Goal: Transaction & Acquisition: Purchase product/service

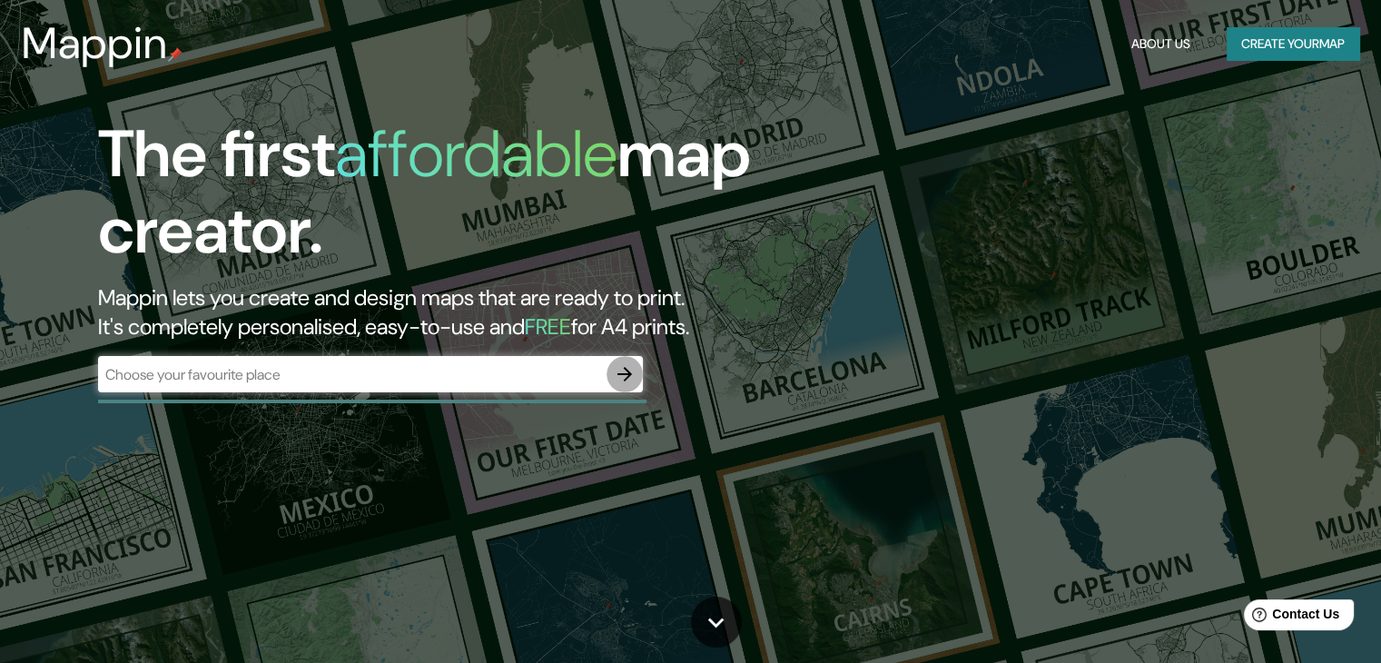
click at [615, 386] on button "button" at bounding box center [624, 374] width 36 height 36
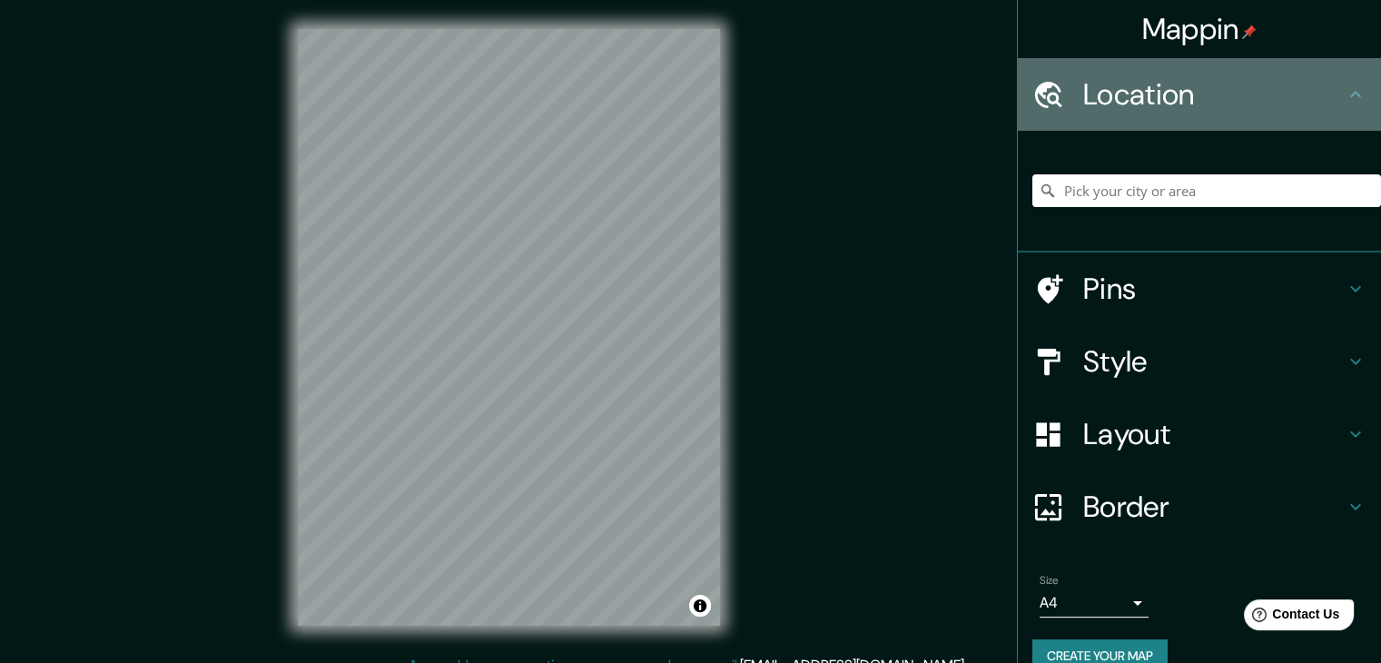
click at [1158, 110] on h4 "Location" at bounding box center [1213, 94] width 261 height 36
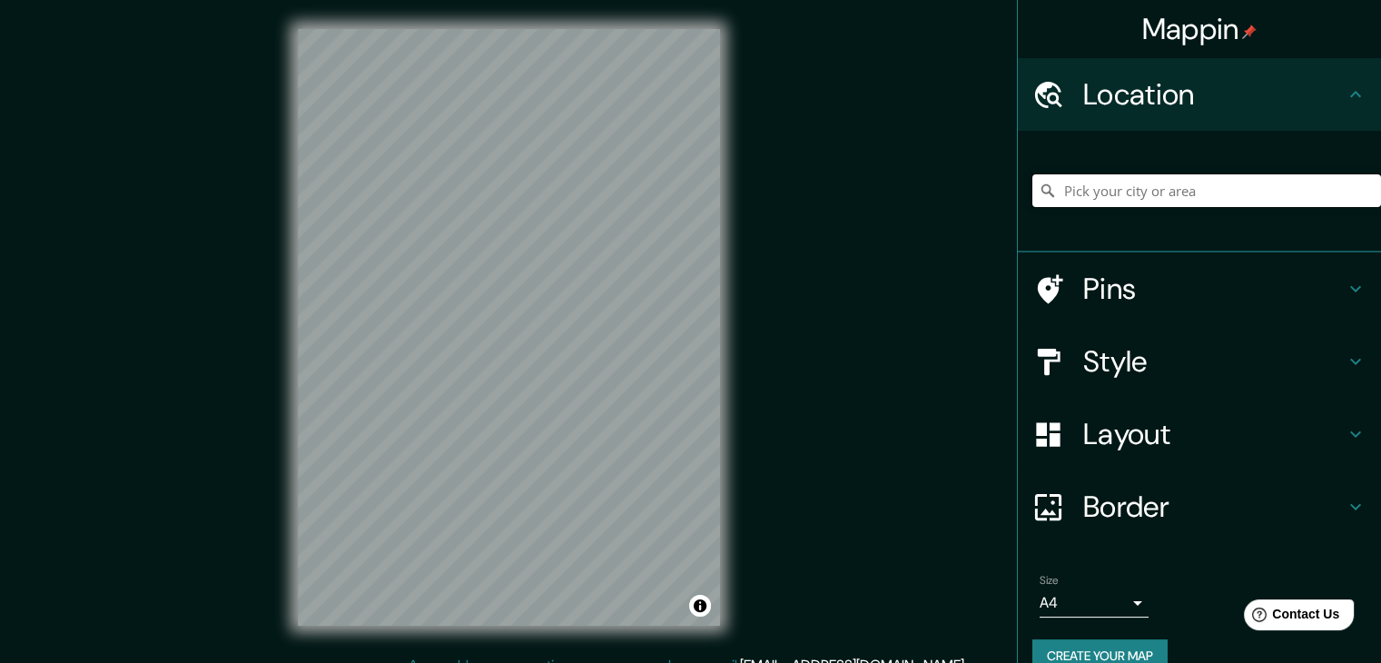
click at [1195, 197] on input "Pick your city or area" at bounding box center [1206, 190] width 349 height 33
click at [1122, 212] on div "honda Honda Tolima, [GEOGRAPHIC_DATA] Honda [PERSON_NAME] [GEOGRAPHIC_DATA], [G…" at bounding box center [1206, 190] width 349 height 91
click at [1115, 196] on input "honda" at bounding box center [1206, 190] width 349 height 33
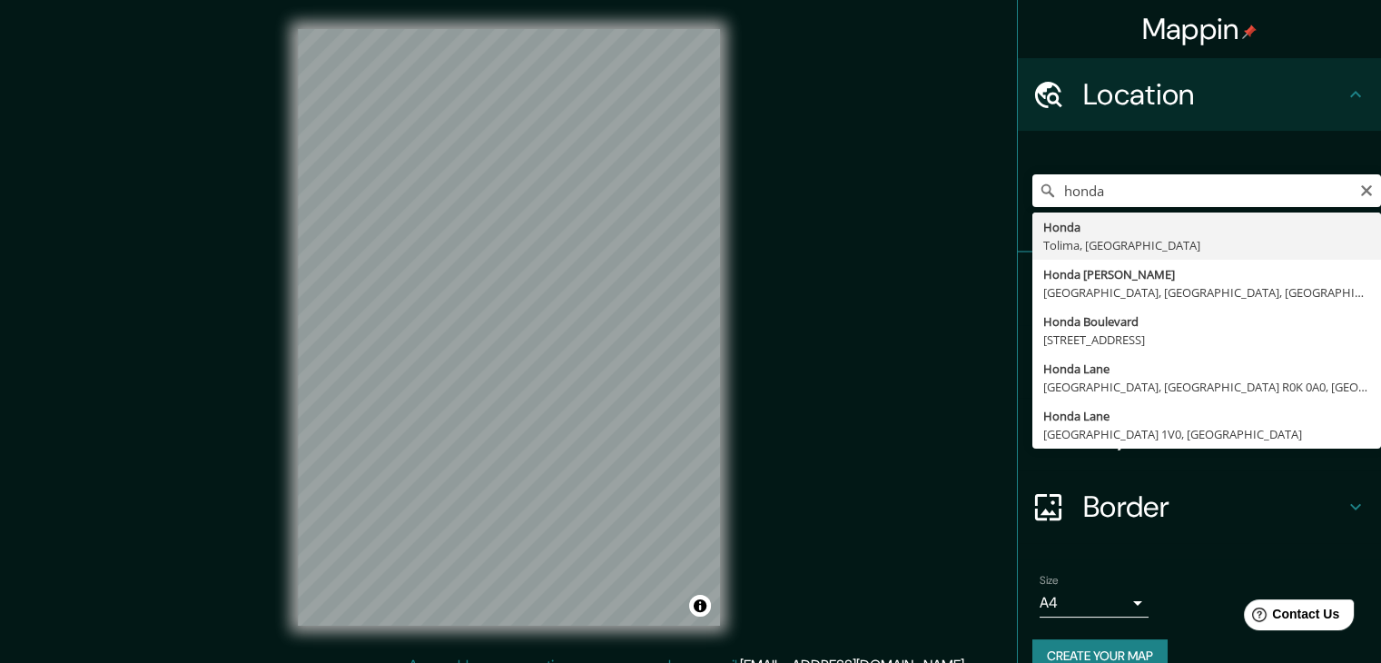
type input "Honda, [GEOGRAPHIC_DATA], [GEOGRAPHIC_DATA]"
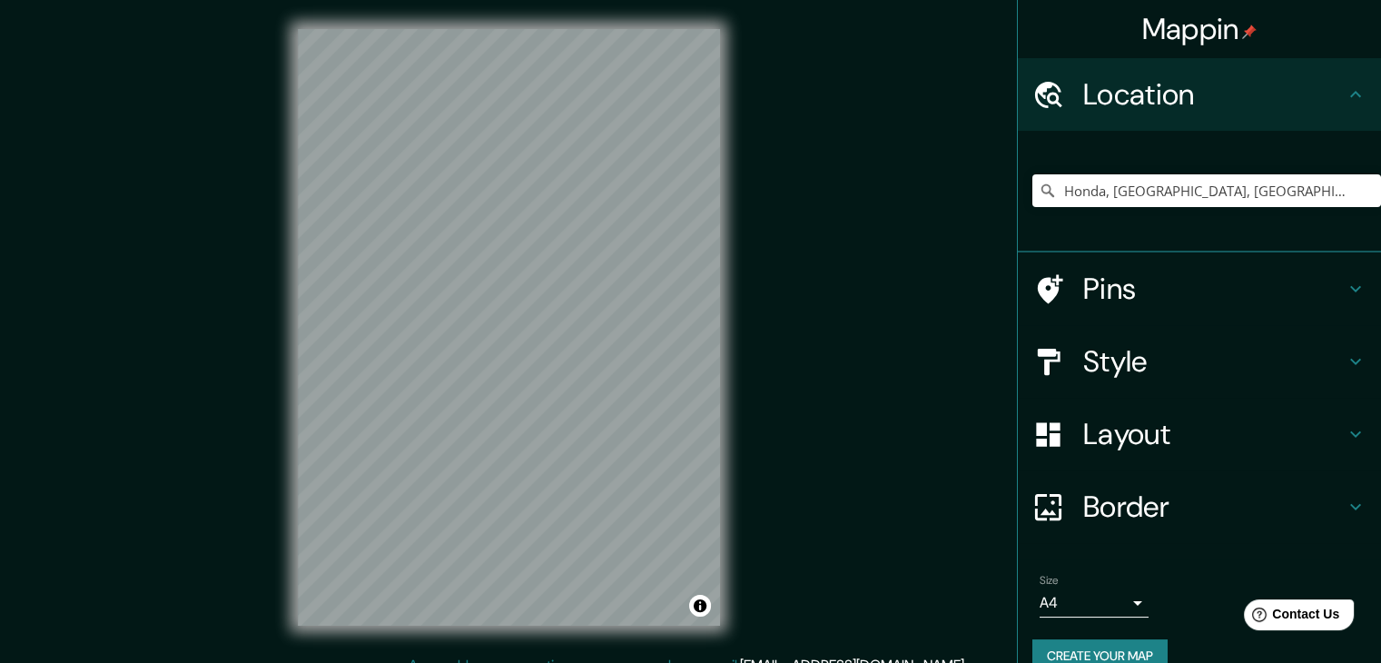
click at [1170, 358] on h4 "Style" at bounding box center [1213, 361] width 261 height 36
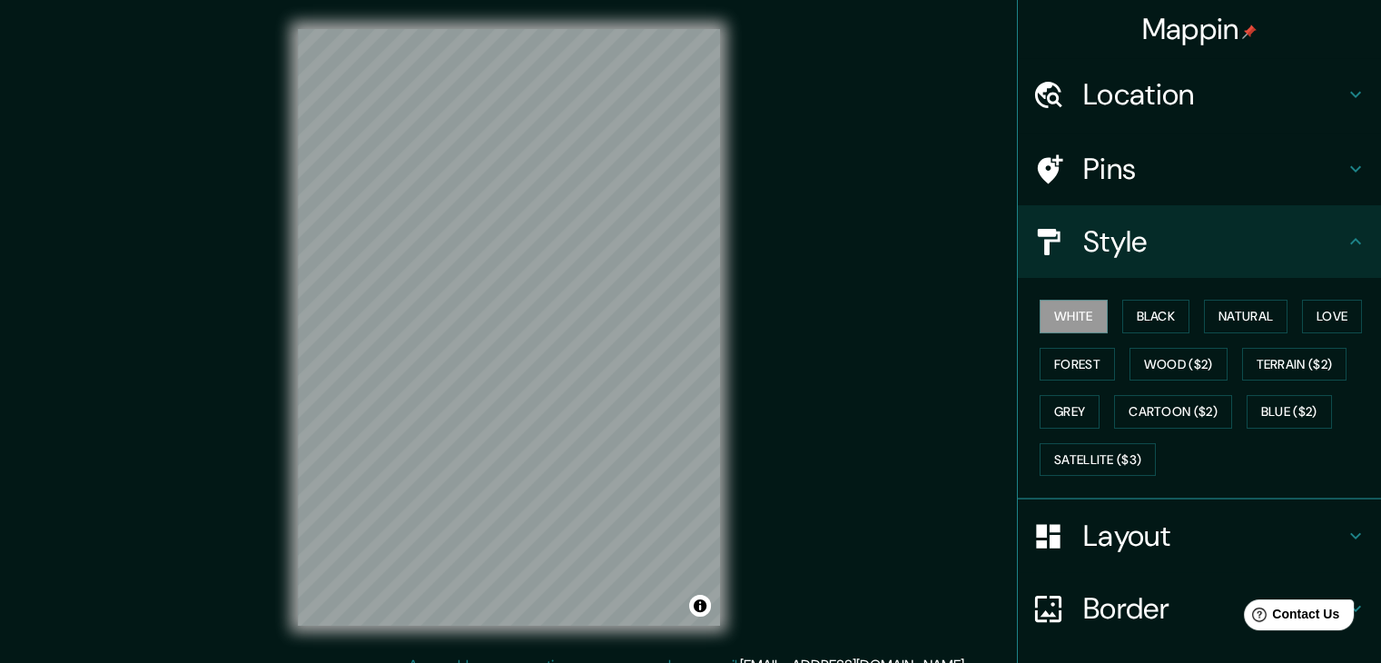
click at [926, 319] on div "Mappin Location Honda, [GEOGRAPHIC_DATA], [GEOGRAPHIC_DATA] Pins Style White Bl…" at bounding box center [690, 342] width 1381 height 684
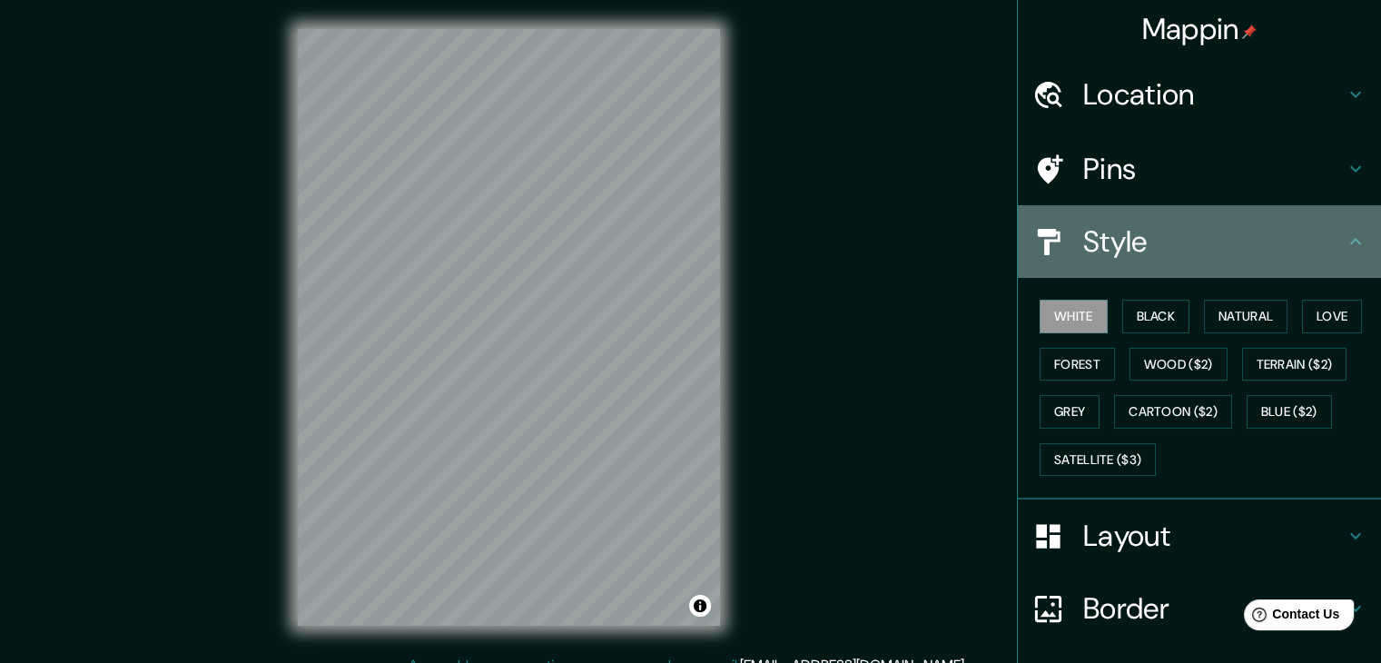
click at [1352, 231] on div "Style" at bounding box center [1199, 241] width 363 height 73
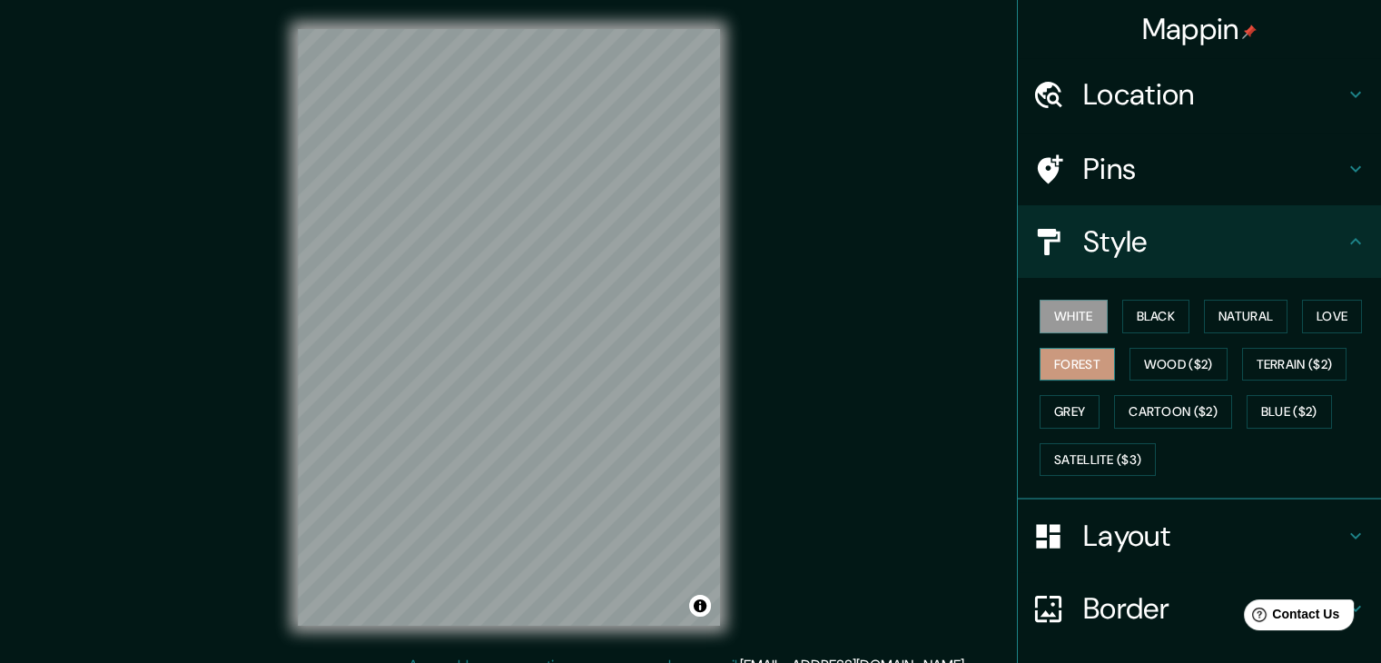
click at [1074, 357] on button "Forest" at bounding box center [1076, 365] width 75 height 34
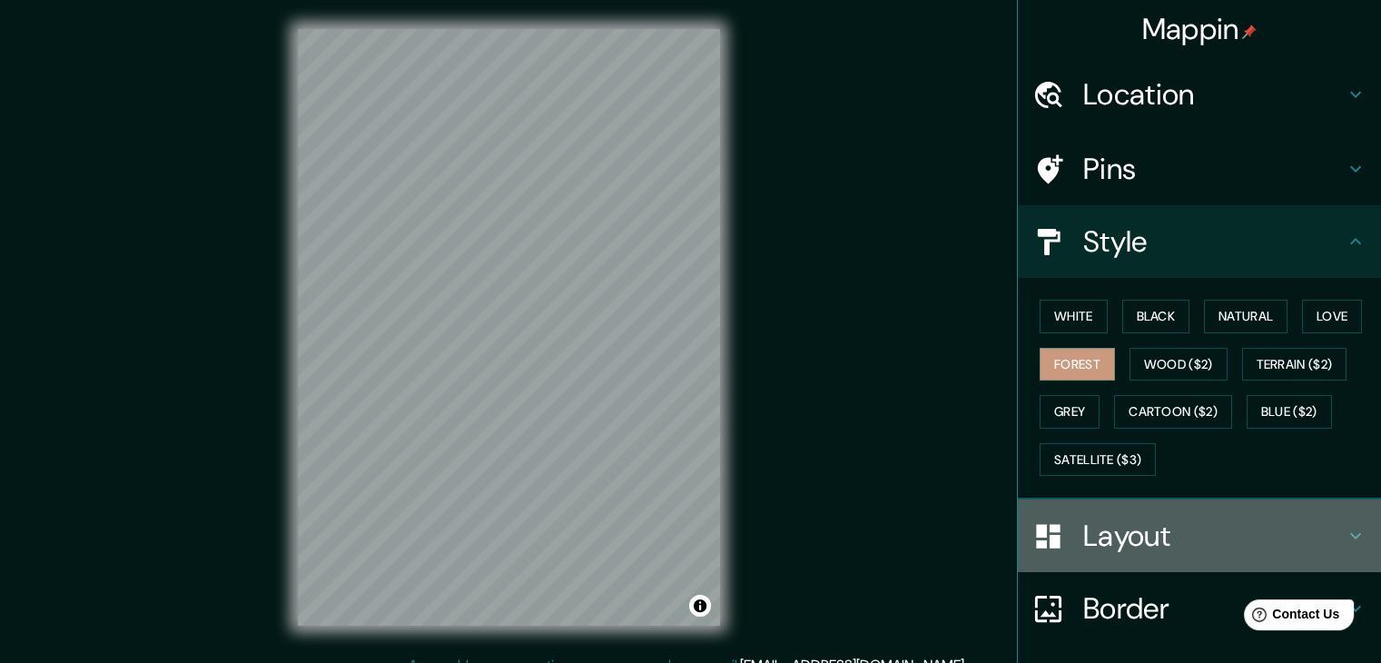
click at [1102, 502] on div "Layout" at bounding box center [1199, 535] width 363 height 73
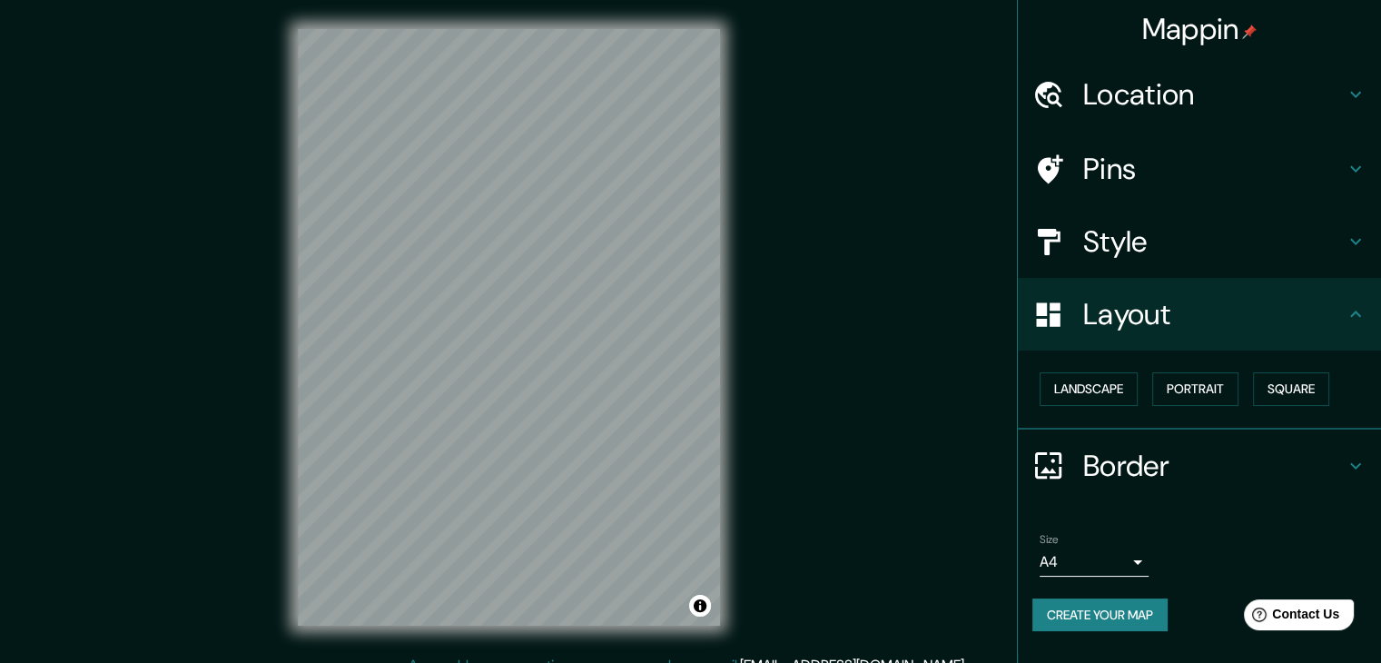
click at [1099, 240] on h4 "Style" at bounding box center [1213, 241] width 261 height 36
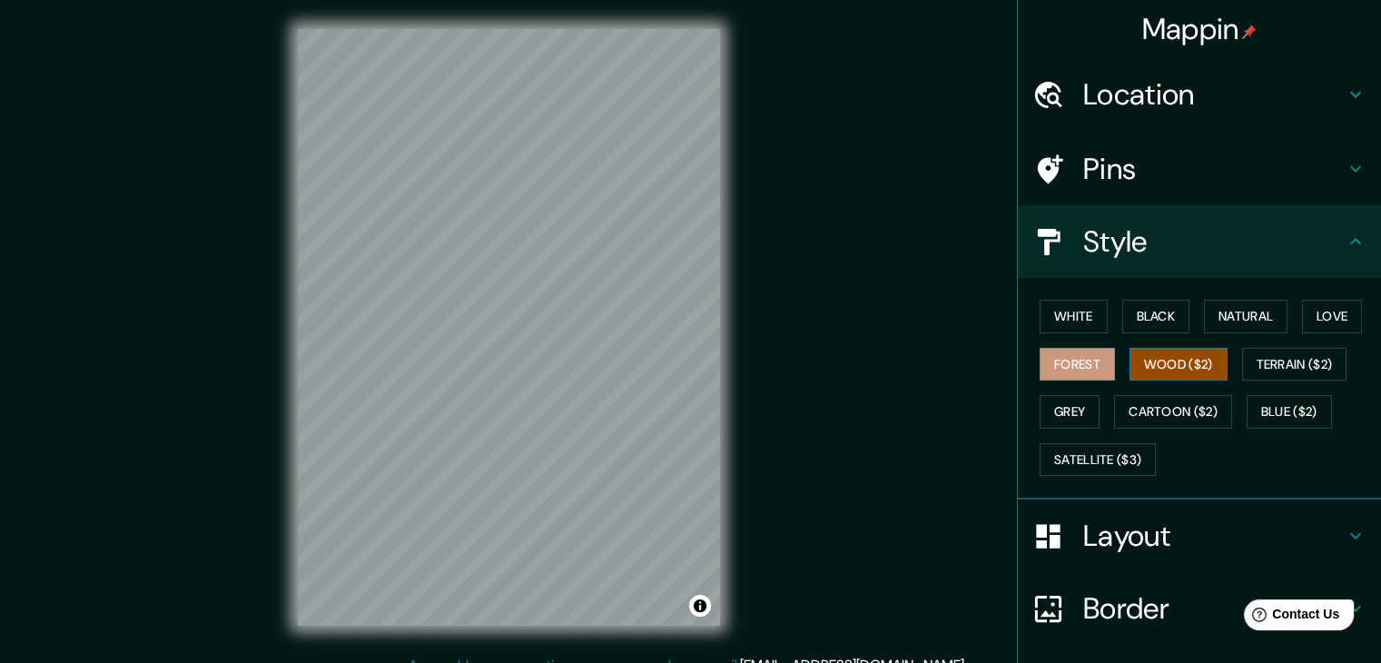
click at [1150, 357] on button "Wood ($2)" at bounding box center [1178, 365] width 98 height 34
click at [1073, 312] on button "White" at bounding box center [1073, 317] width 68 height 34
click at [1161, 368] on button "Wood ($2)" at bounding box center [1178, 365] width 98 height 34
click at [1158, 313] on button "Black" at bounding box center [1156, 317] width 68 height 34
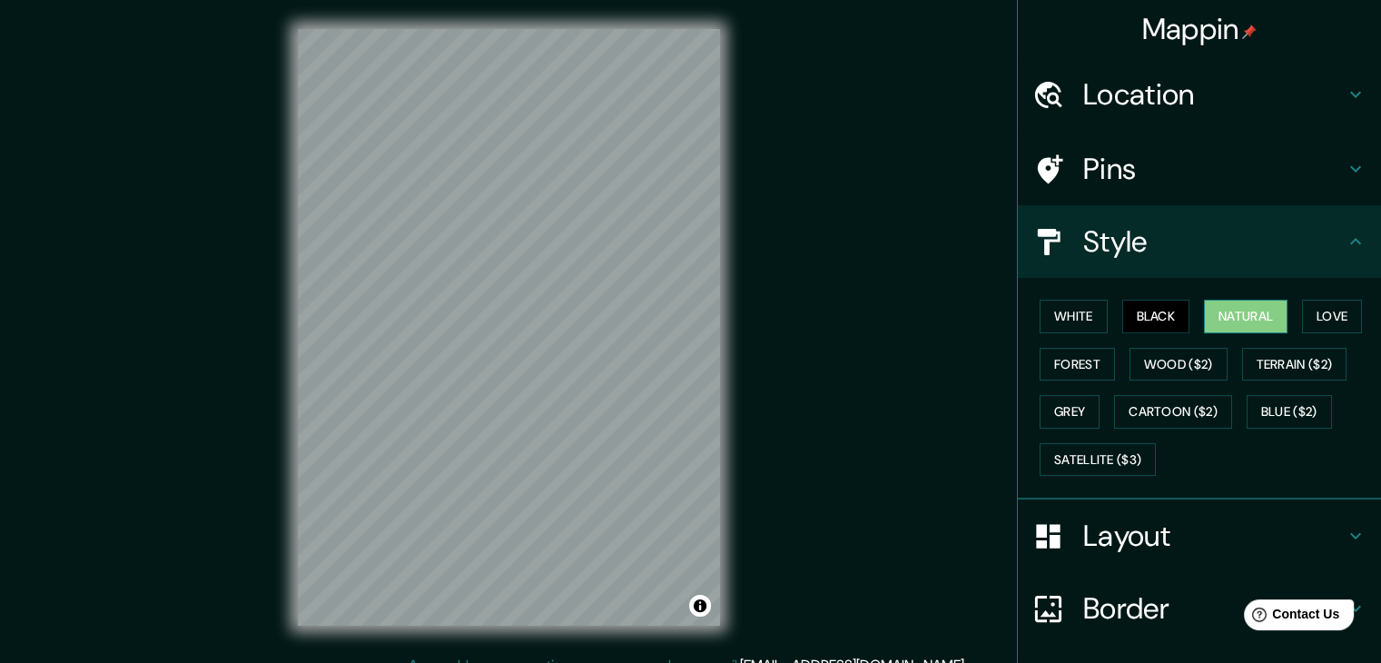
click at [1249, 329] on button "Natural" at bounding box center [1246, 317] width 84 height 34
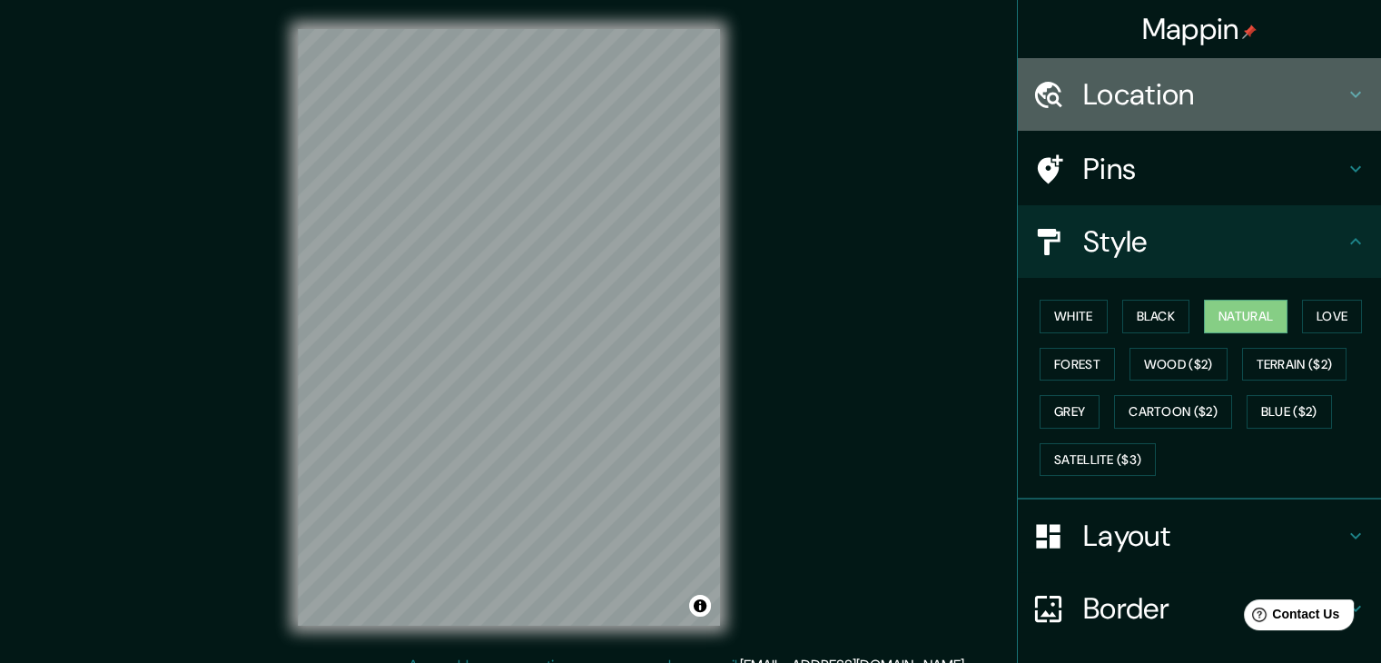
click at [1115, 102] on h4 "Location" at bounding box center [1213, 94] width 261 height 36
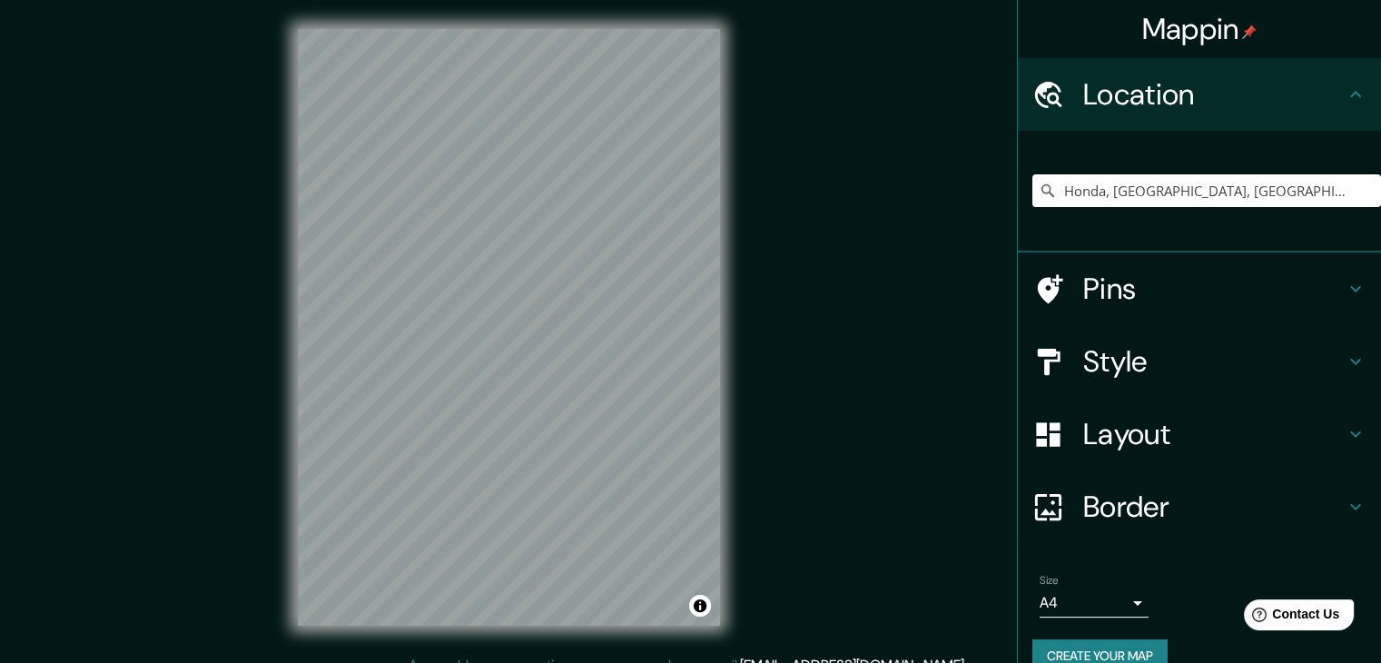
click at [1121, 299] on h4 "Pins" at bounding box center [1213, 289] width 261 height 36
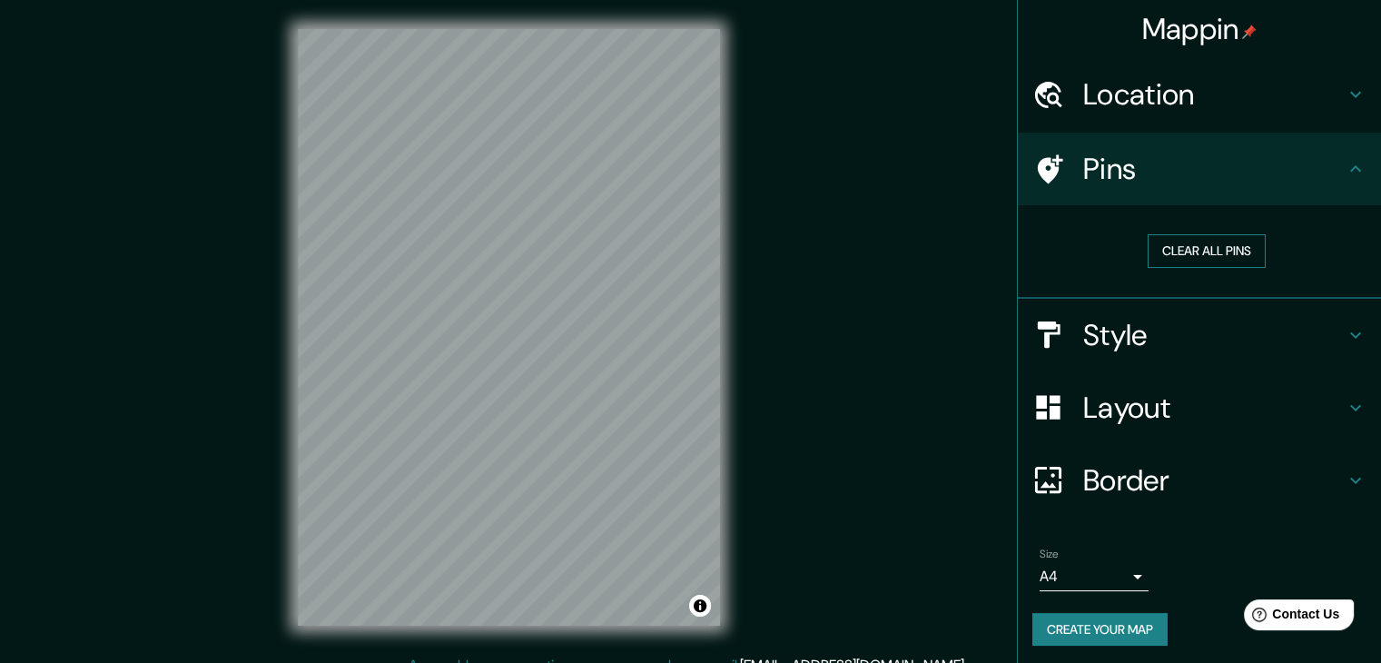
click at [1203, 251] on button "Clear all pins" at bounding box center [1206, 251] width 118 height 34
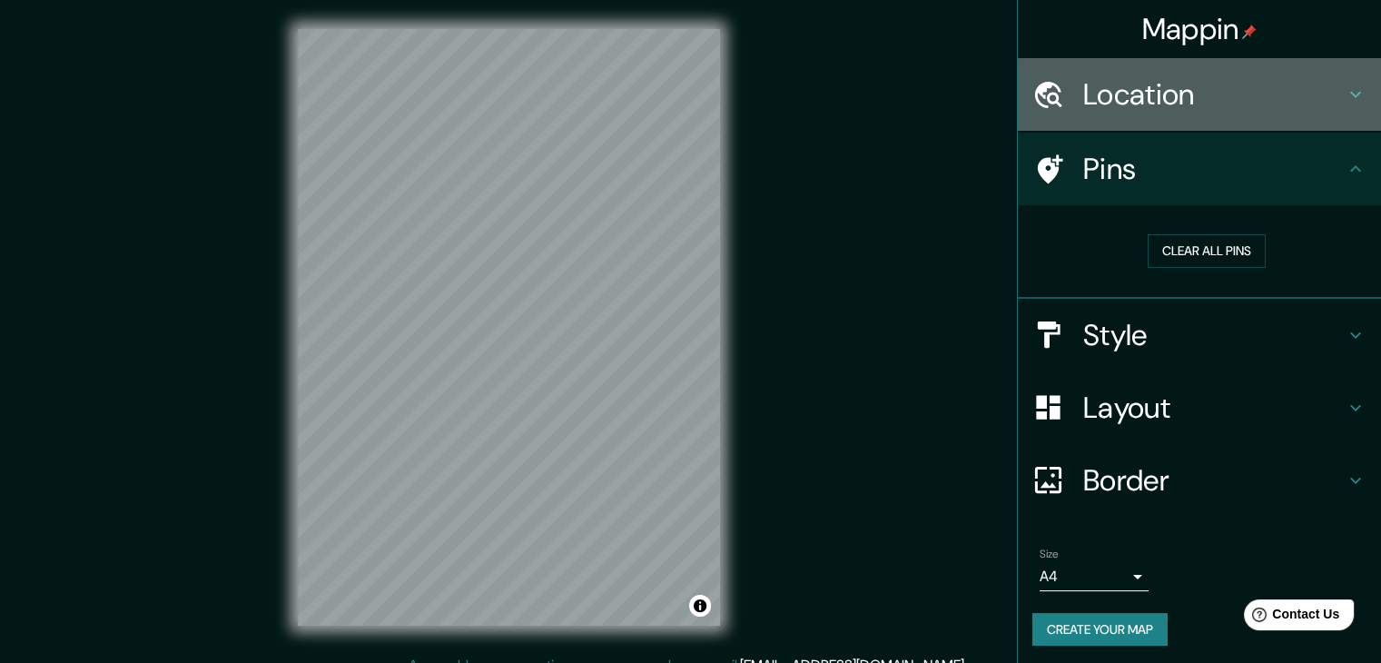
click at [1295, 99] on h4 "Location" at bounding box center [1213, 94] width 261 height 36
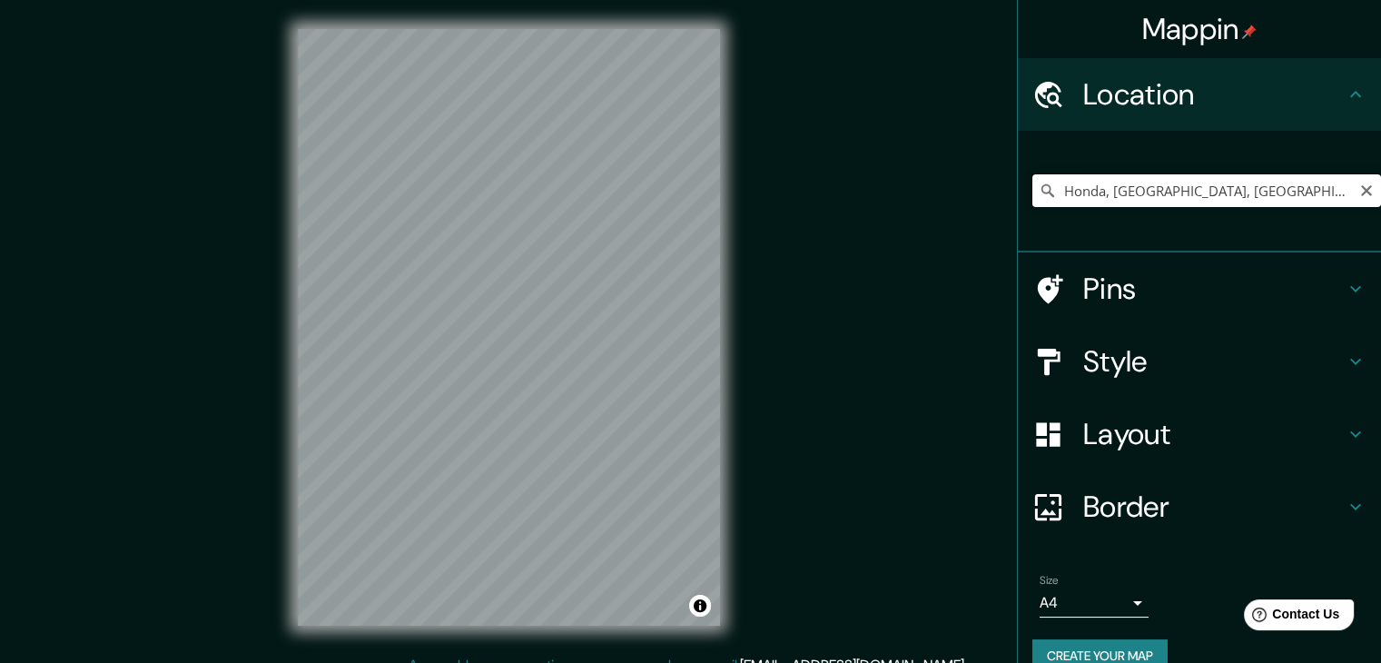
click at [1231, 190] on input "Honda, [GEOGRAPHIC_DATA], [GEOGRAPHIC_DATA]" at bounding box center [1206, 190] width 349 height 33
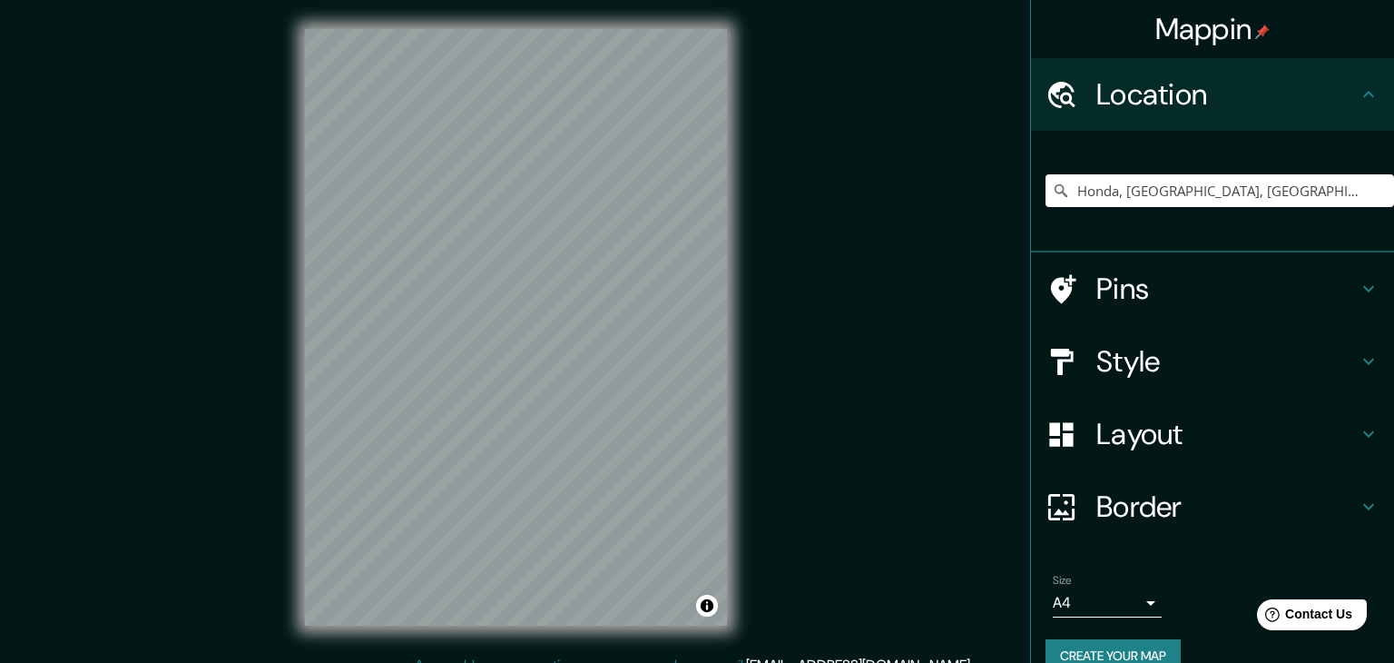
click at [1114, 600] on body "Mappin Location Honda, [GEOGRAPHIC_DATA], [GEOGRAPHIC_DATA] Pins Style Layout B…" at bounding box center [697, 331] width 1394 height 663
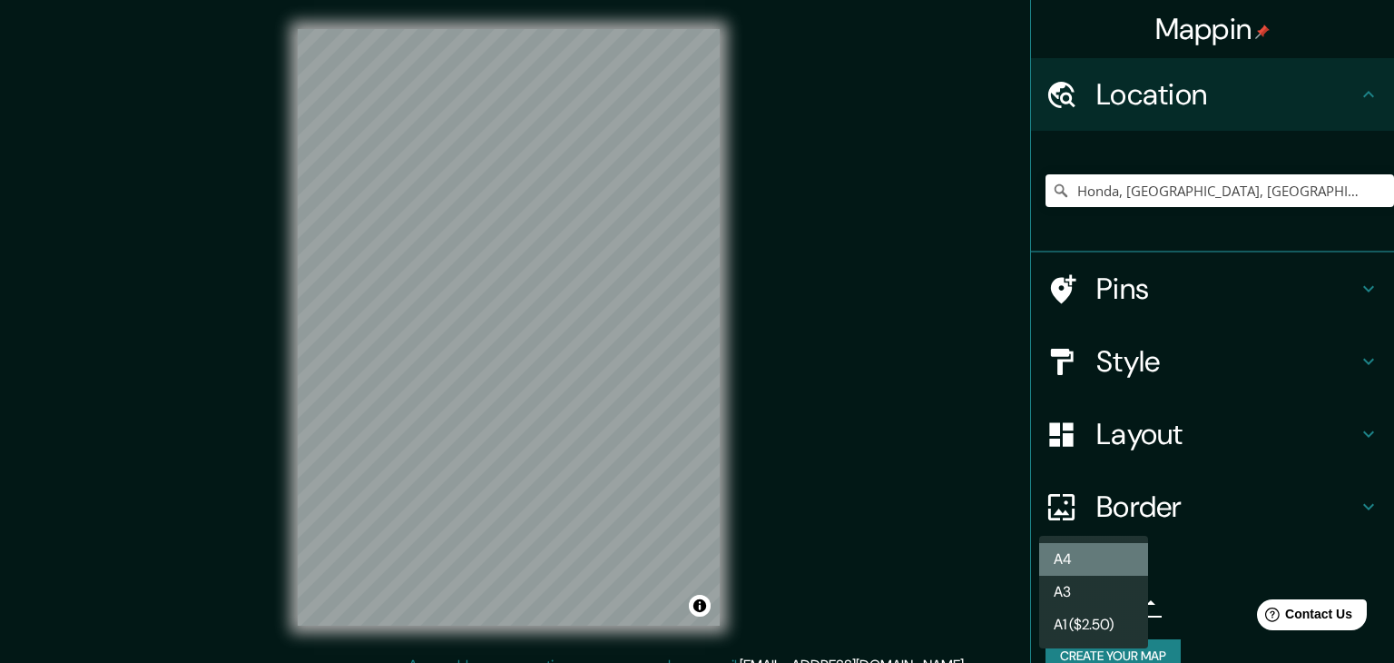
click at [1089, 560] on li "A4" at bounding box center [1093, 559] width 109 height 33
drag, startPoint x: 1090, startPoint y: 597, endPoint x: 1096, endPoint y: 584, distance: 14.7
click at [1091, 596] on body "Mappin Location Honda, [GEOGRAPHIC_DATA], [GEOGRAPHIC_DATA] Pins Style Layout B…" at bounding box center [697, 331] width 1394 height 663
click at [1108, 600] on li "A3" at bounding box center [1093, 592] width 109 height 33
type input "a4"
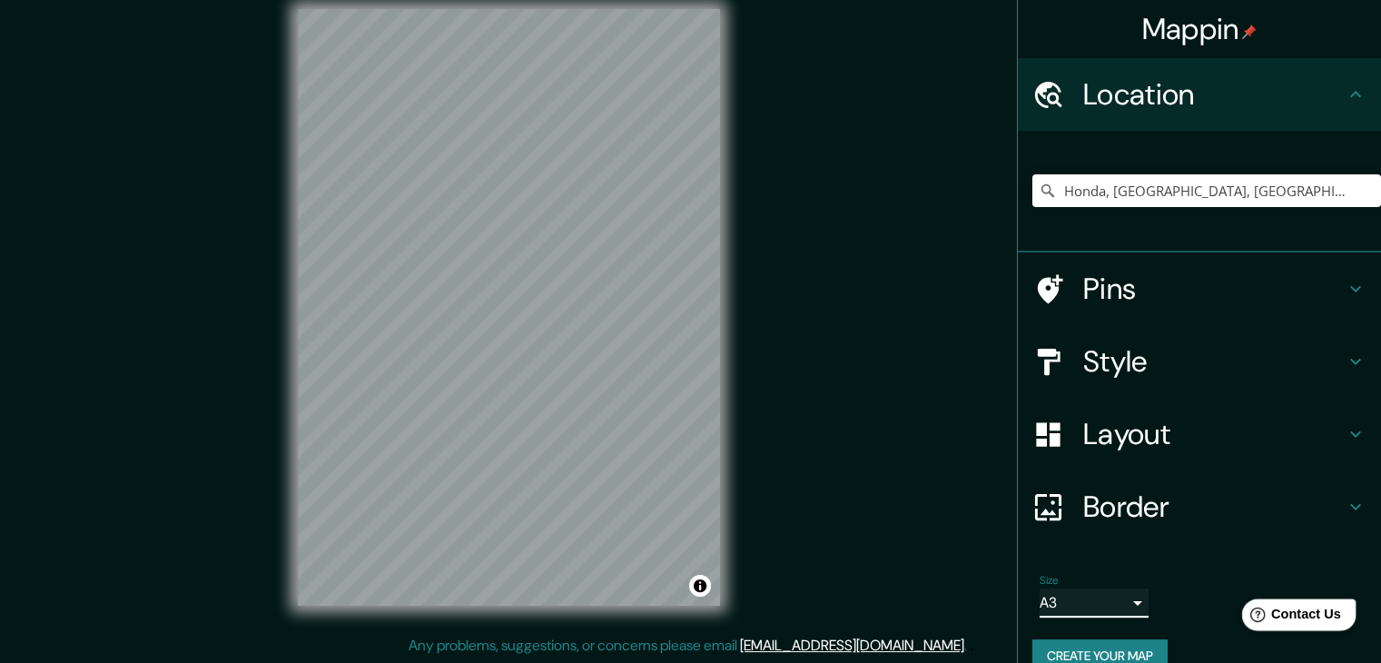
scroll to position [21, 0]
click at [1080, 644] on button "Create your map" at bounding box center [1099, 656] width 135 height 34
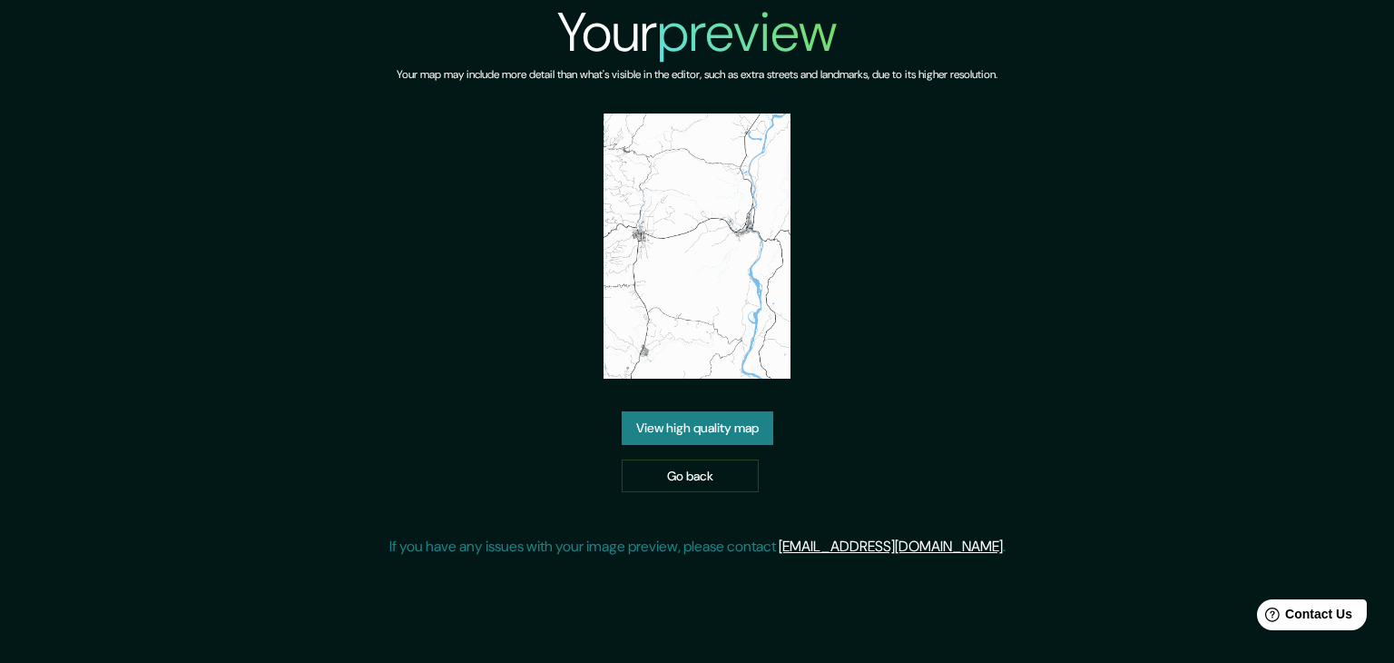
click at [671, 437] on link "View high quality map" at bounding box center [698, 428] width 152 height 34
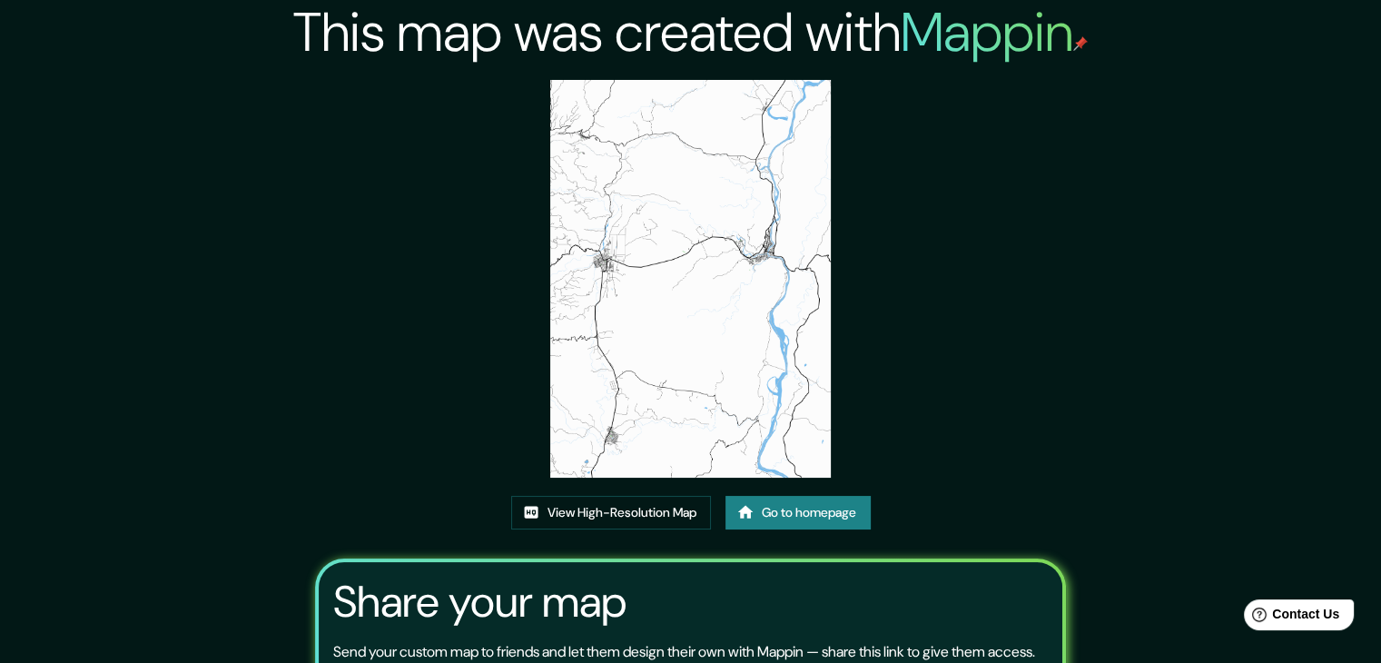
click at [665, 379] on img at bounding box center [690, 279] width 281 height 398
click at [634, 276] on img at bounding box center [690, 279] width 281 height 398
click at [788, 513] on link "Go to homepage" at bounding box center [797, 513] width 145 height 34
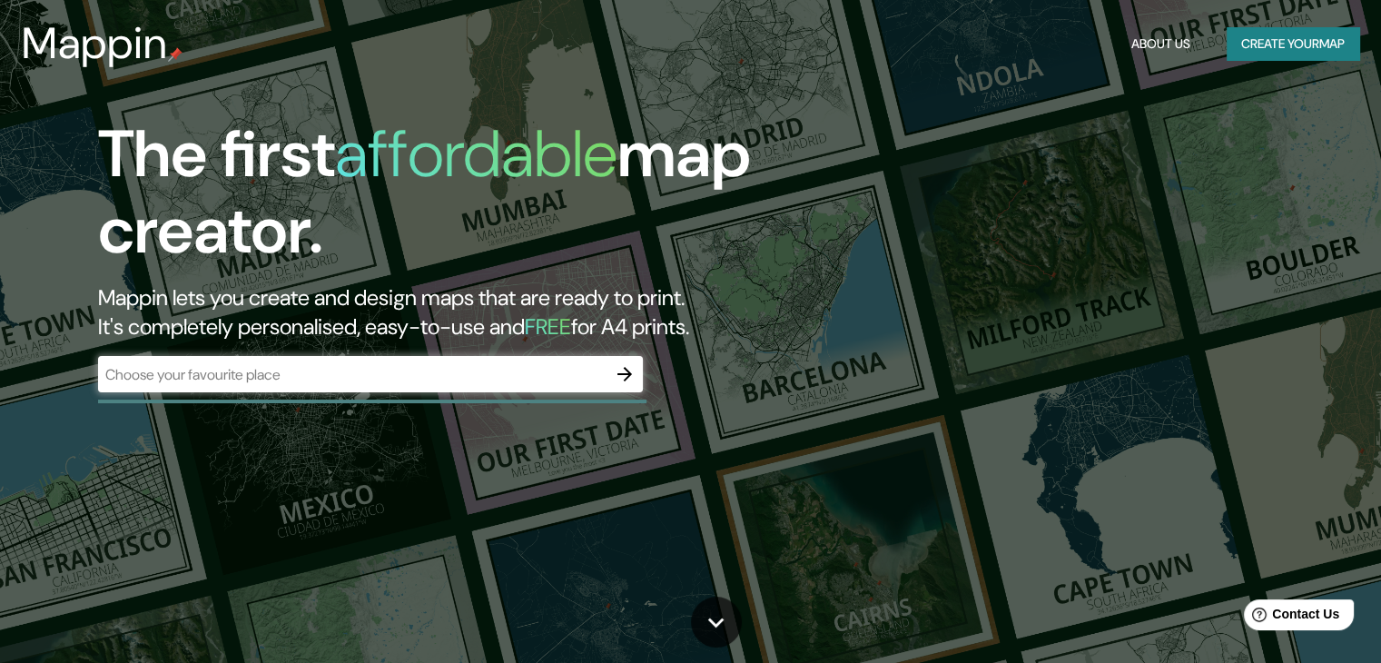
click at [214, 387] on div "​" at bounding box center [370, 374] width 545 height 36
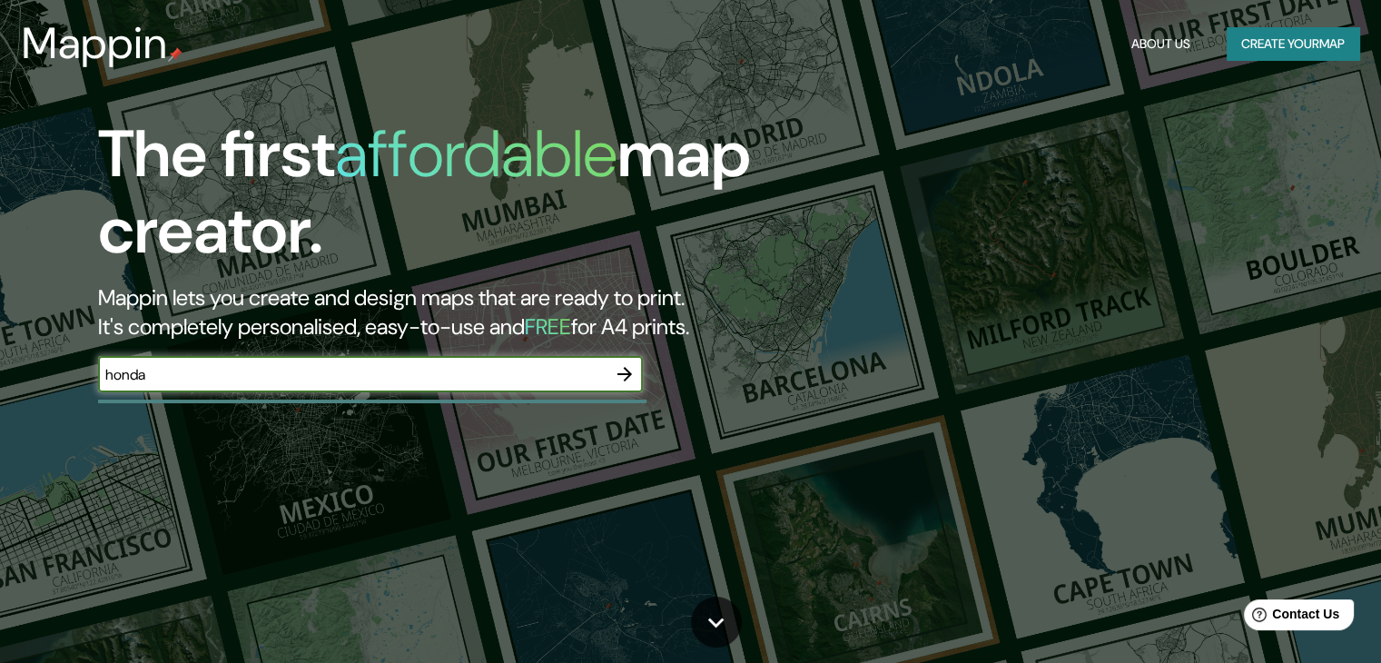
type input "honda"
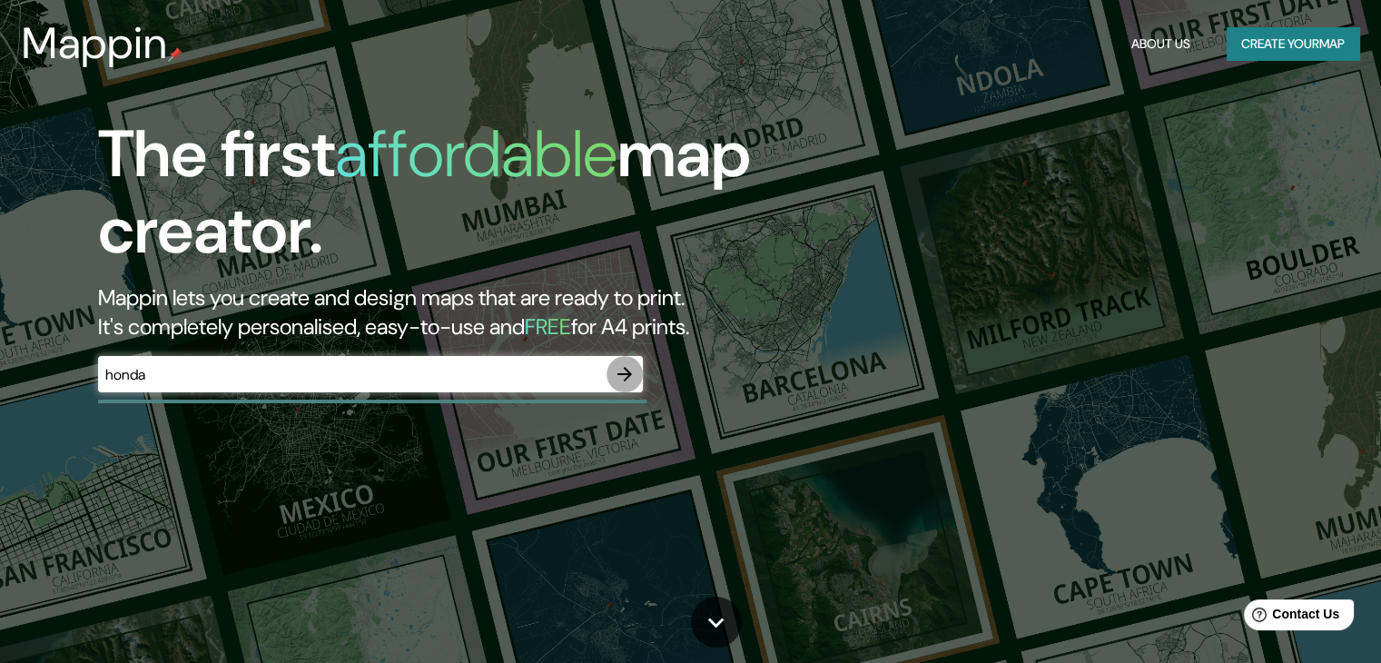
click at [616, 366] on icon "button" at bounding box center [625, 374] width 22 height 22
